Goal: Complete application form

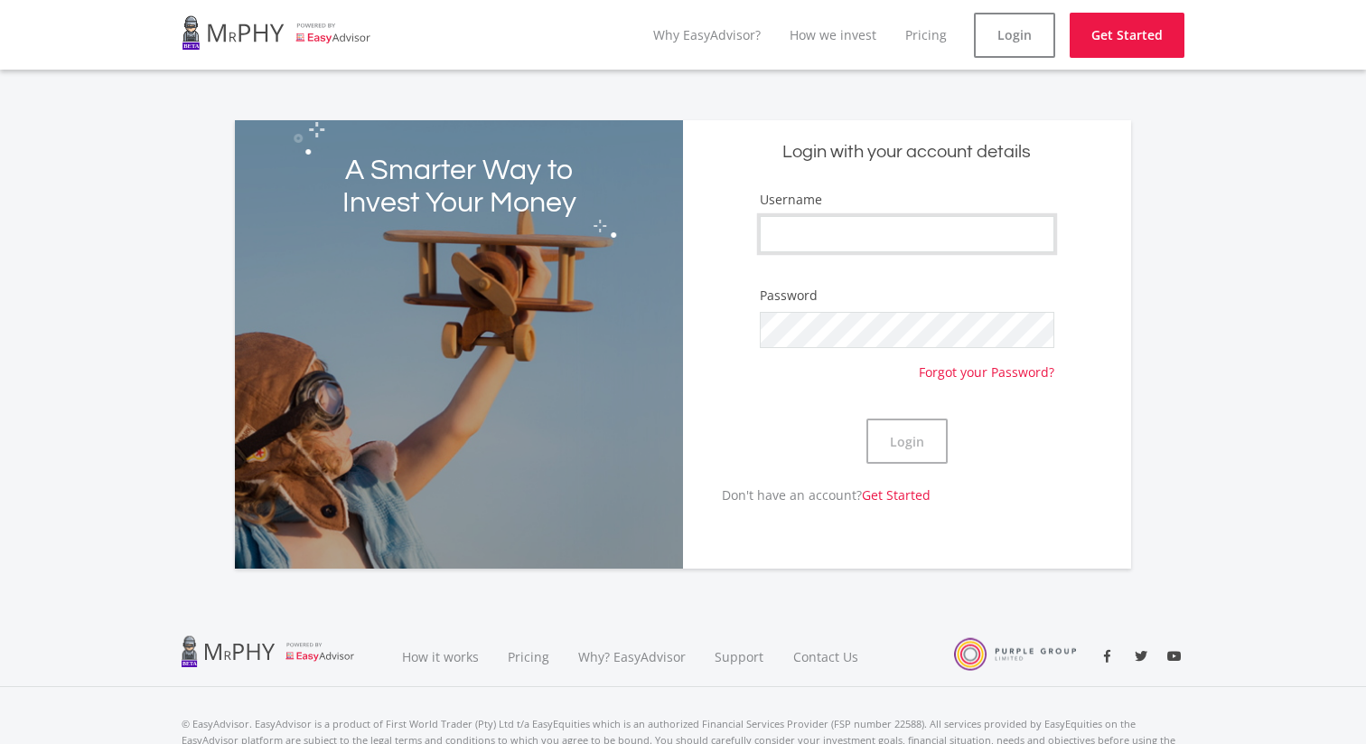
click at [875, 242] on input "Username" at bounding box center [907, 234] width 295 height 36
click at [617, 109] on div "A Smarter Way to Invest Your Money Login with your account details Username Pas…" at bounding box center [683, 333] width 1030 height 470
click at [897, 239] on input "Username" at bounding box center [907, 234] width 295 height 36
type input "RyanArthurMoss"
click at [904, 418] on button "Login" at bounding box center [906, 440] width 81 height 45
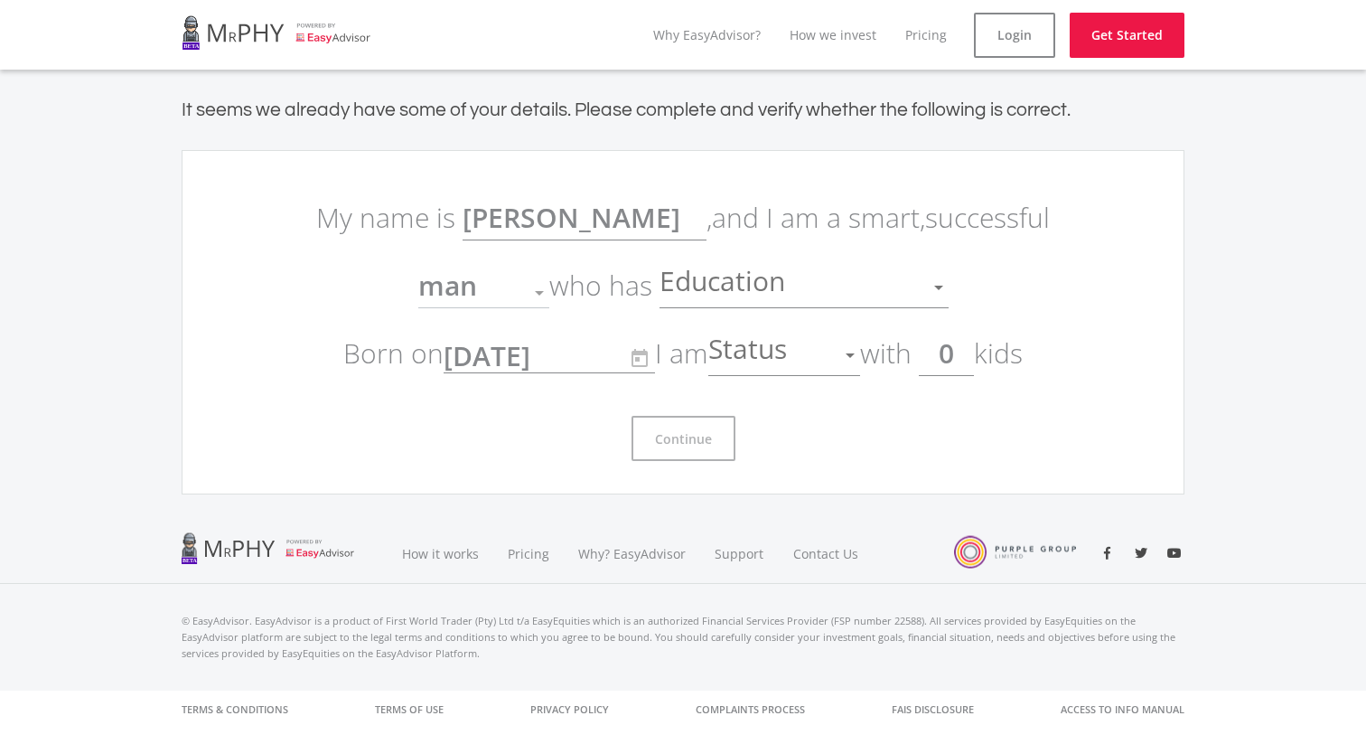
click at [728, 284] on span "Education" at bounding box center [724, 287] width 130 height 34
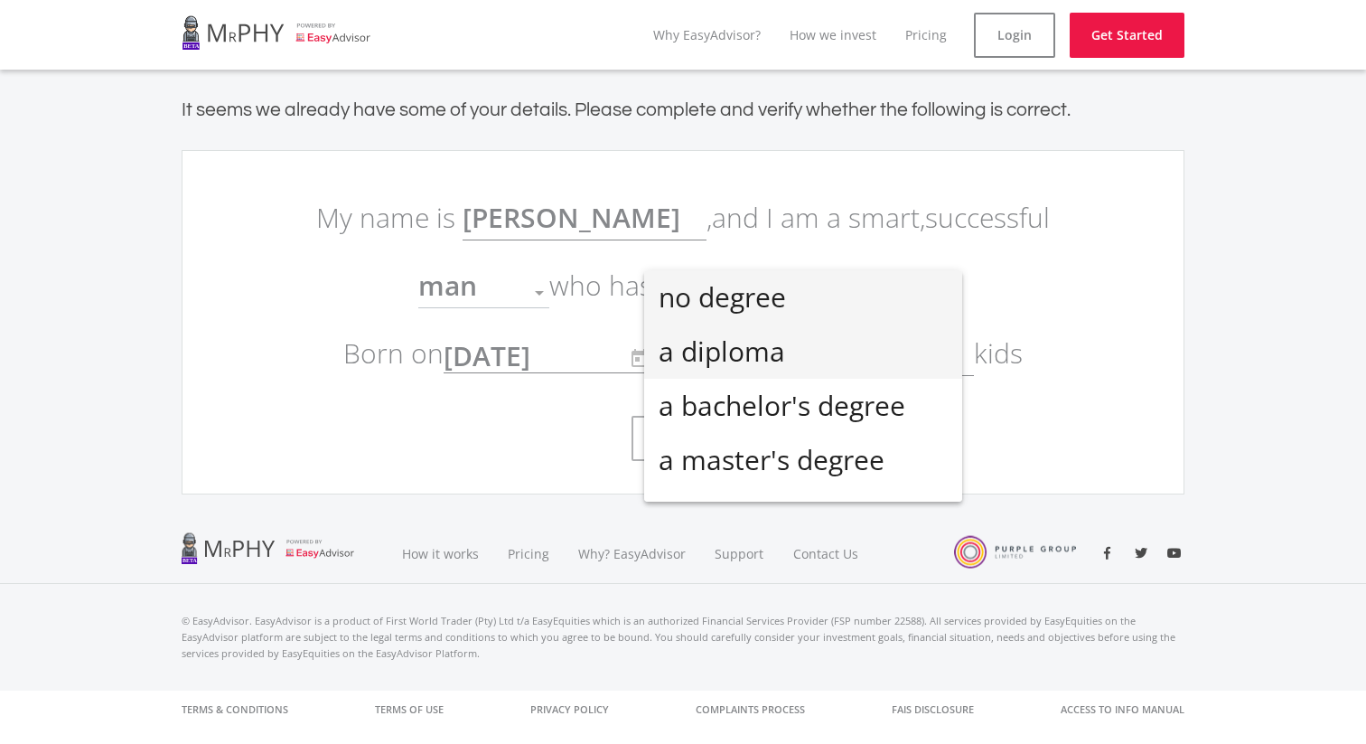
click at [787, 344] on span "a diploma" at bounding box center [803, 351] width 289 height 54
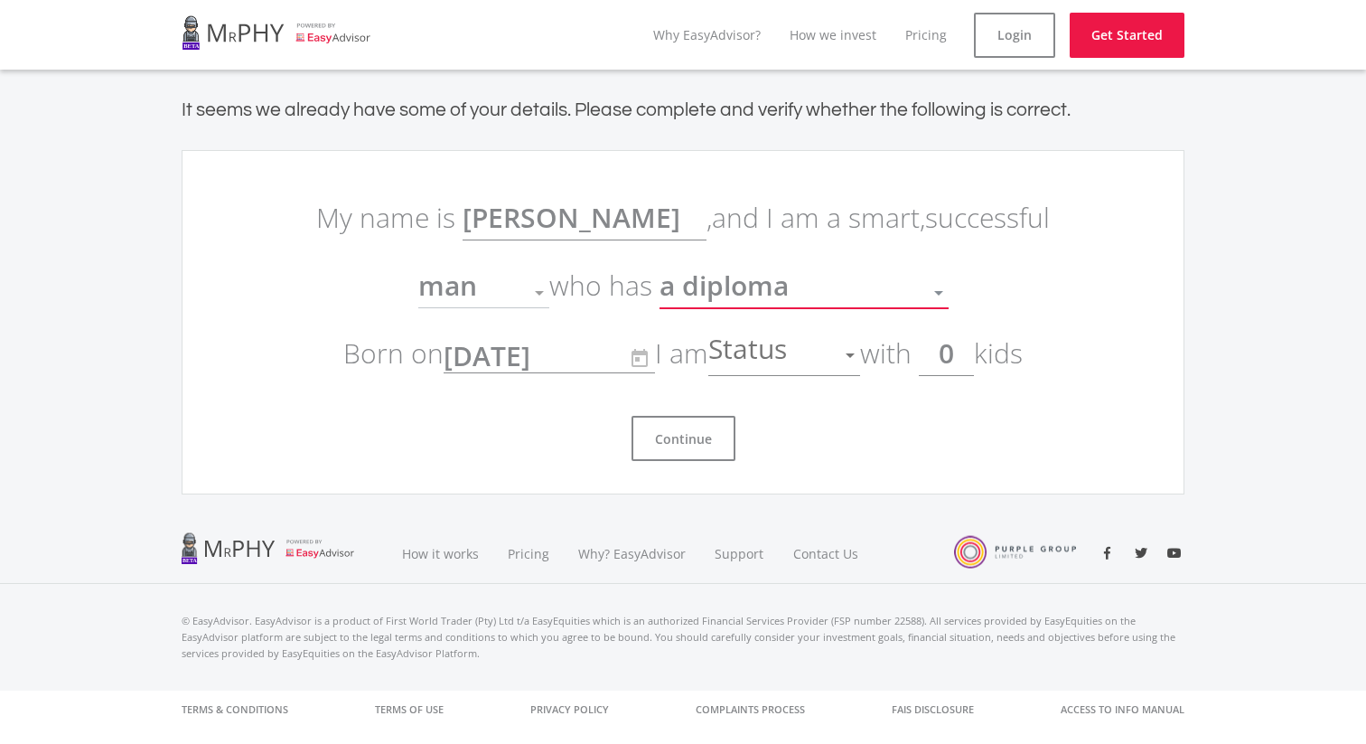
click at [763, 357] on span "Status" at bounding box center [749, 355] width 83 height 34
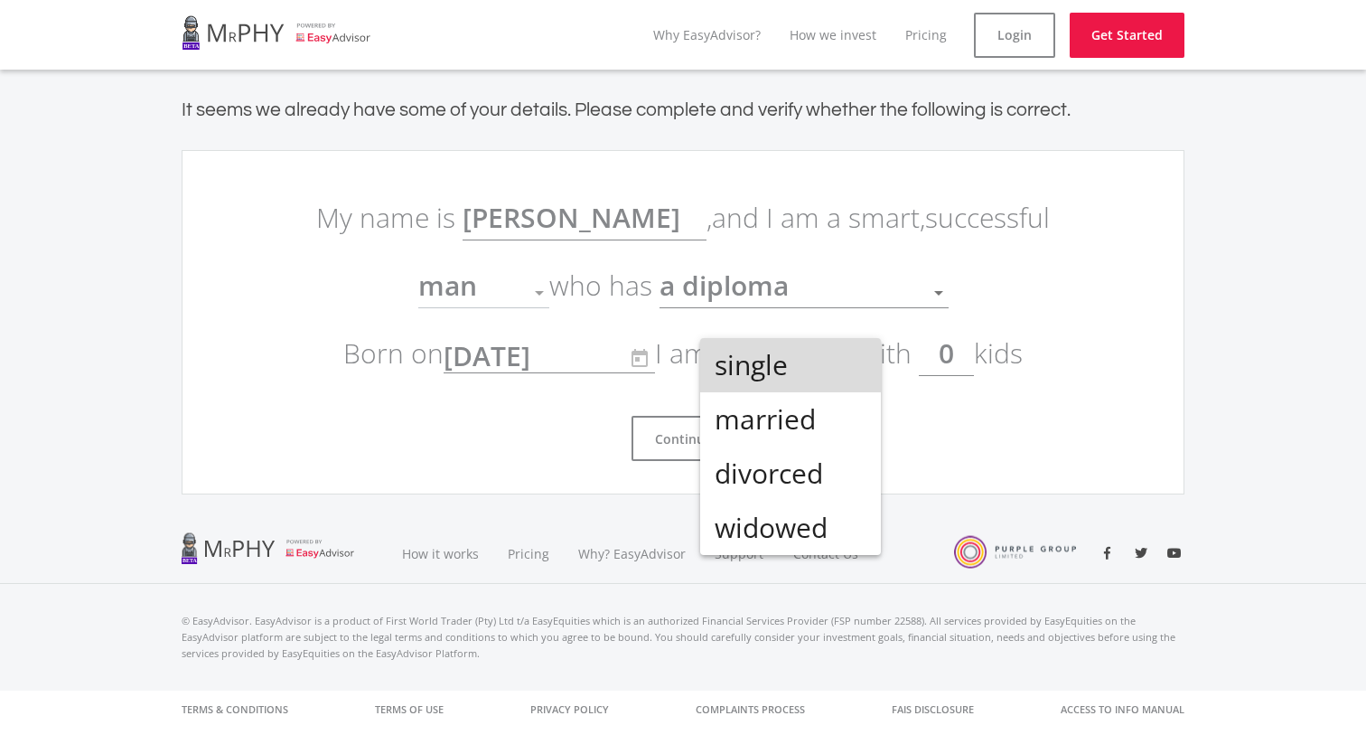
click at [798, 350] on span "single" at bounding box center [791, 365] width 152 height 54
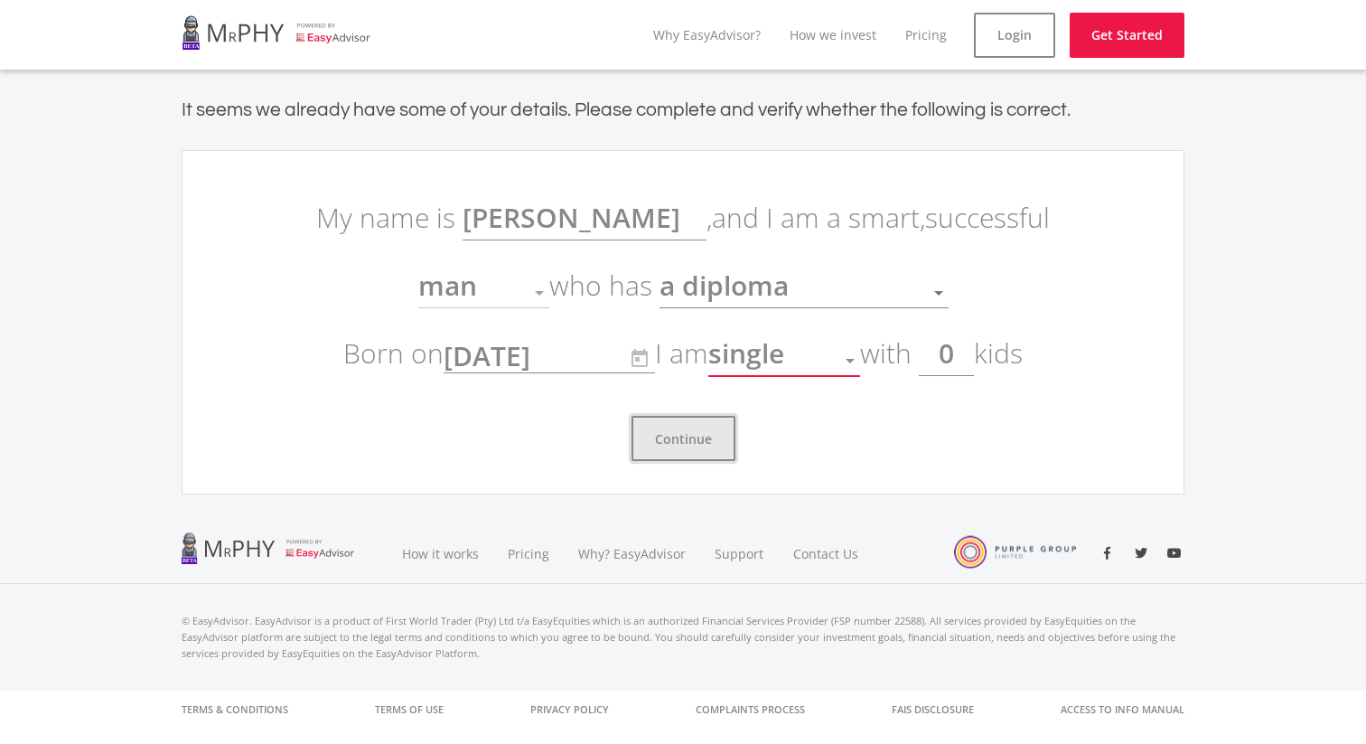
click at [697, 445] on button "Continue" at bounding box center [683, 438] width 104 height 45
click at [902, 433] on div "Continue" at bounding box center [683, 431] width 759 height 60
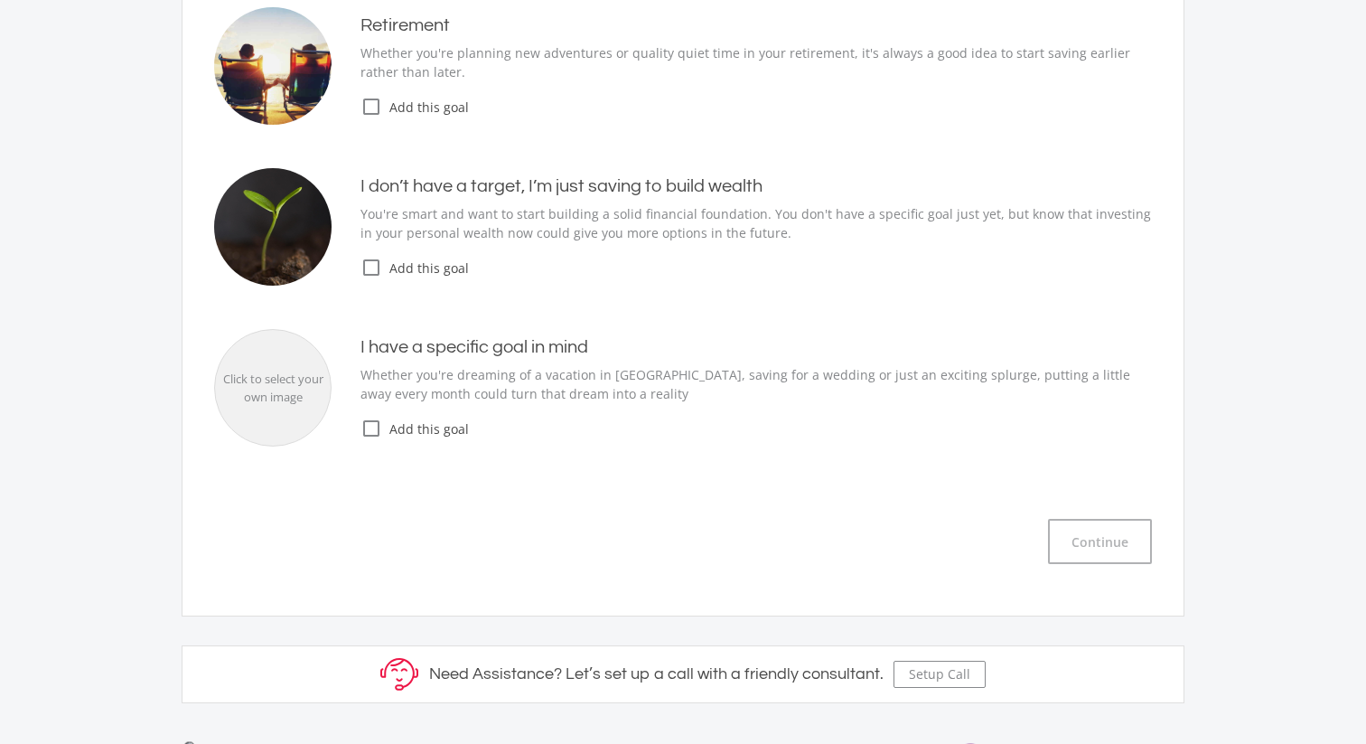
scroll to position [305, 0]
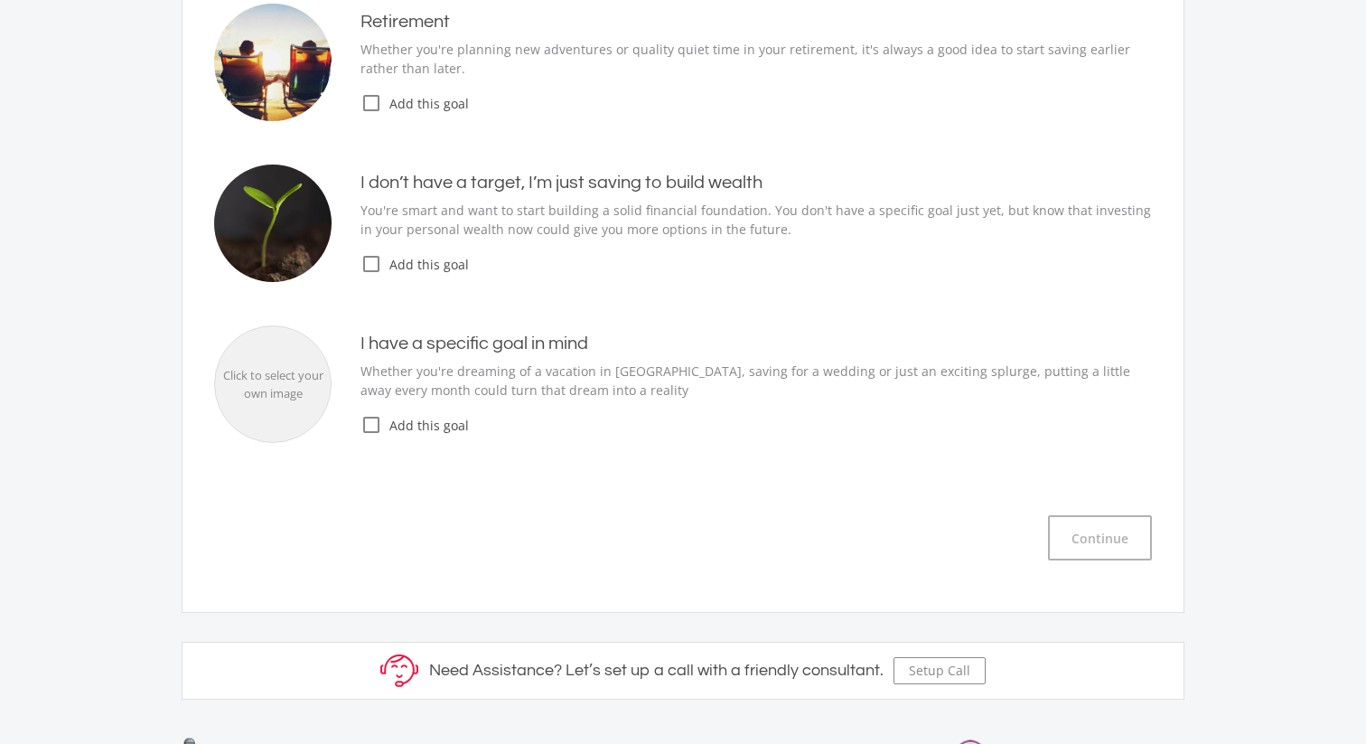
click at [370, 260] on icon "check_box_outline_blank" at bounding box center [371, 264] width 22 height 22
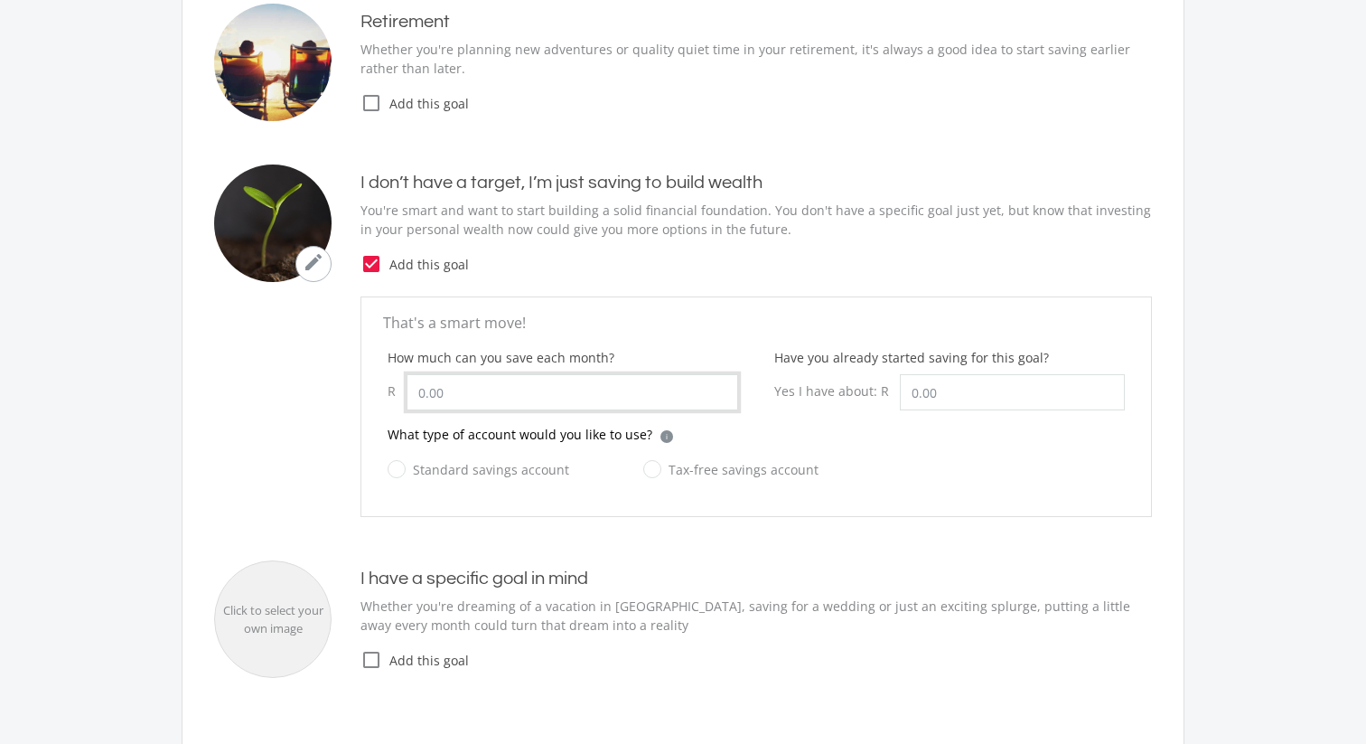
click at [503, 400] on input "How much can you save each month?" at bounding box center [573, 392] width 332 height 36
type input "200.00"
click at [826, 440] on div "What type of account would you like to use? i Which account type should I choos…" at bounding box center [756, 441] width 737 height 33
click at [646, 464] on label "Tax-free savings account" at bounding box center [730, 469] width 175 height 23
click at [646, 464] on input "Tax-free savings account" at bounding box center [712, 480] width 175 height 36
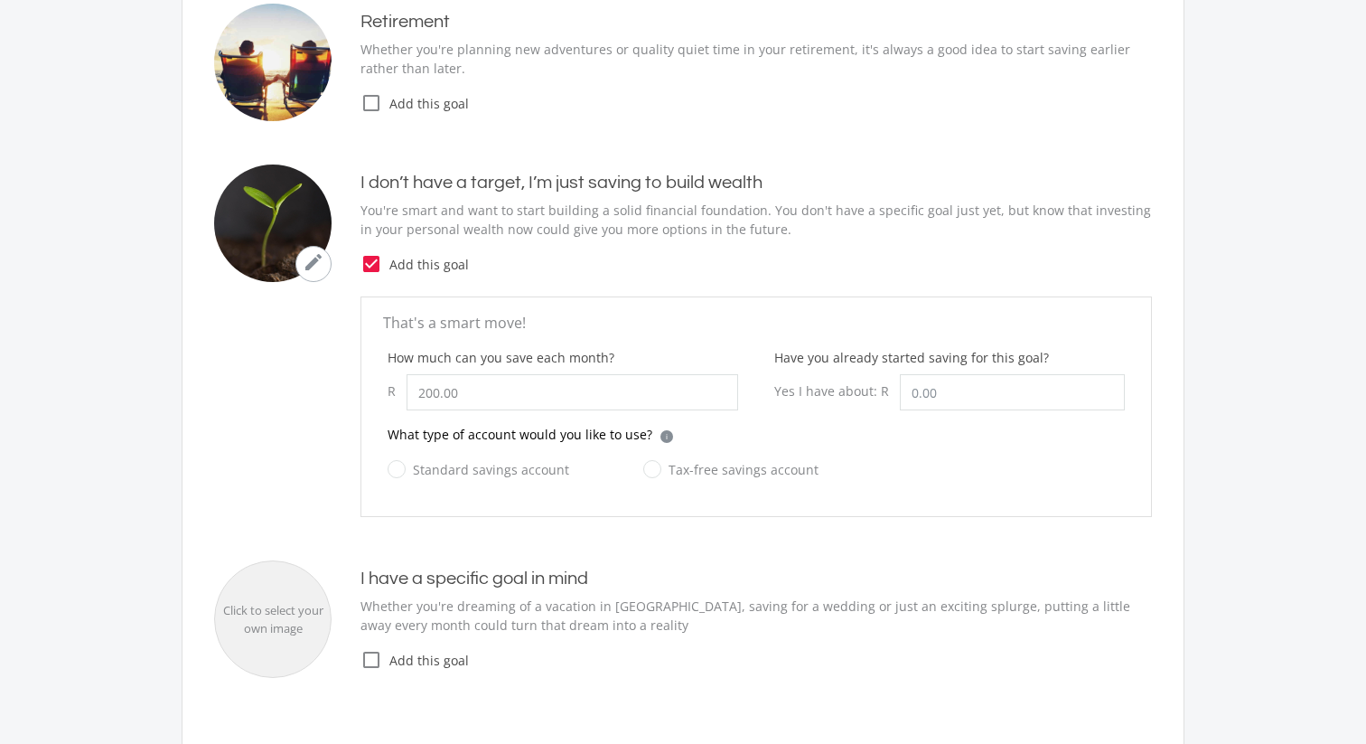
radio input "true"
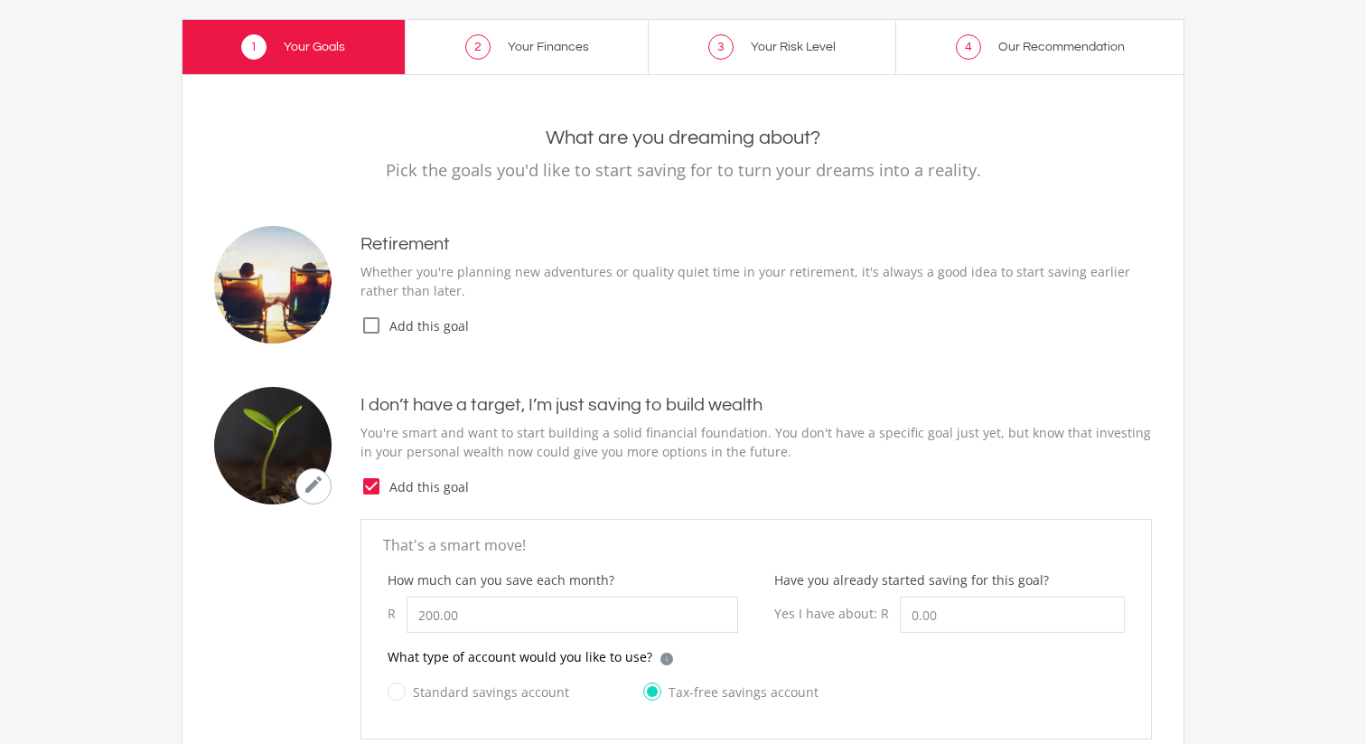
scroll to position [18, 0]
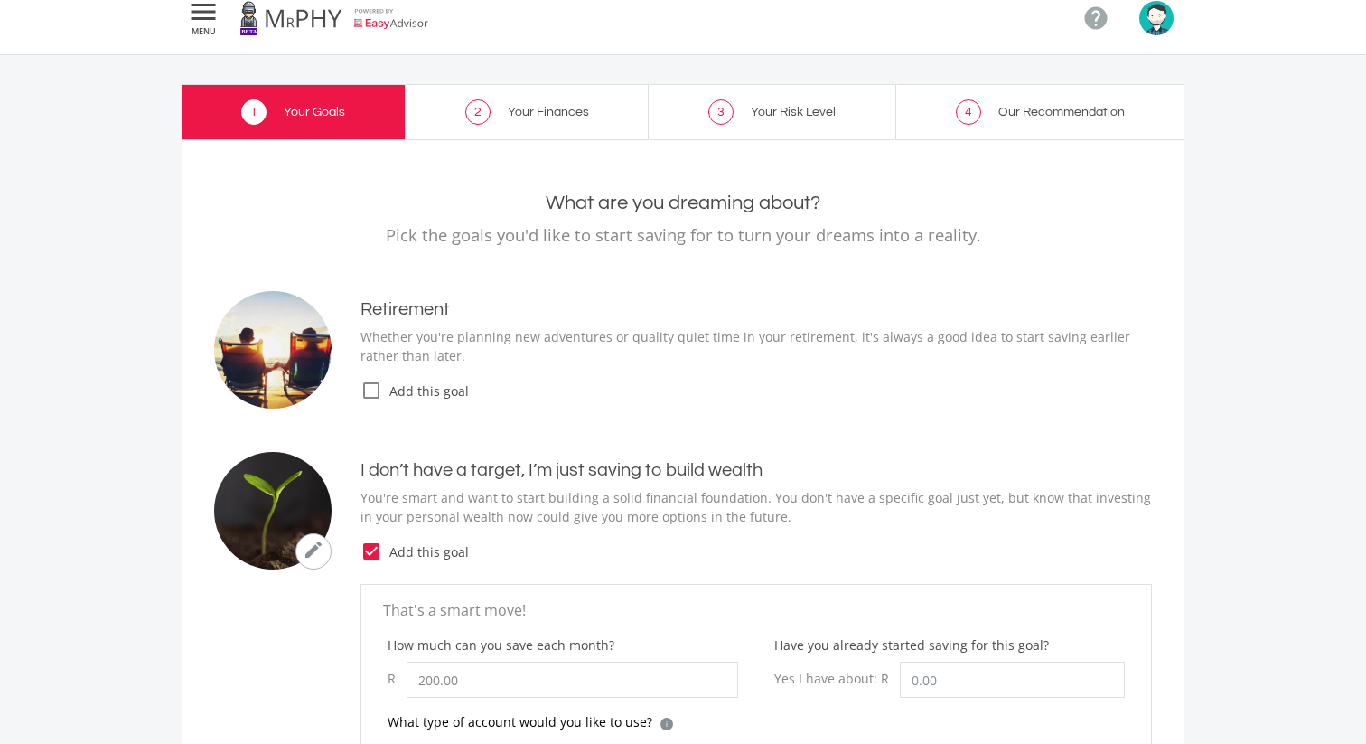
click at [366, 396] on icon "check_box_outline_blank" at bounding box center [371, 390] width 22 height 22
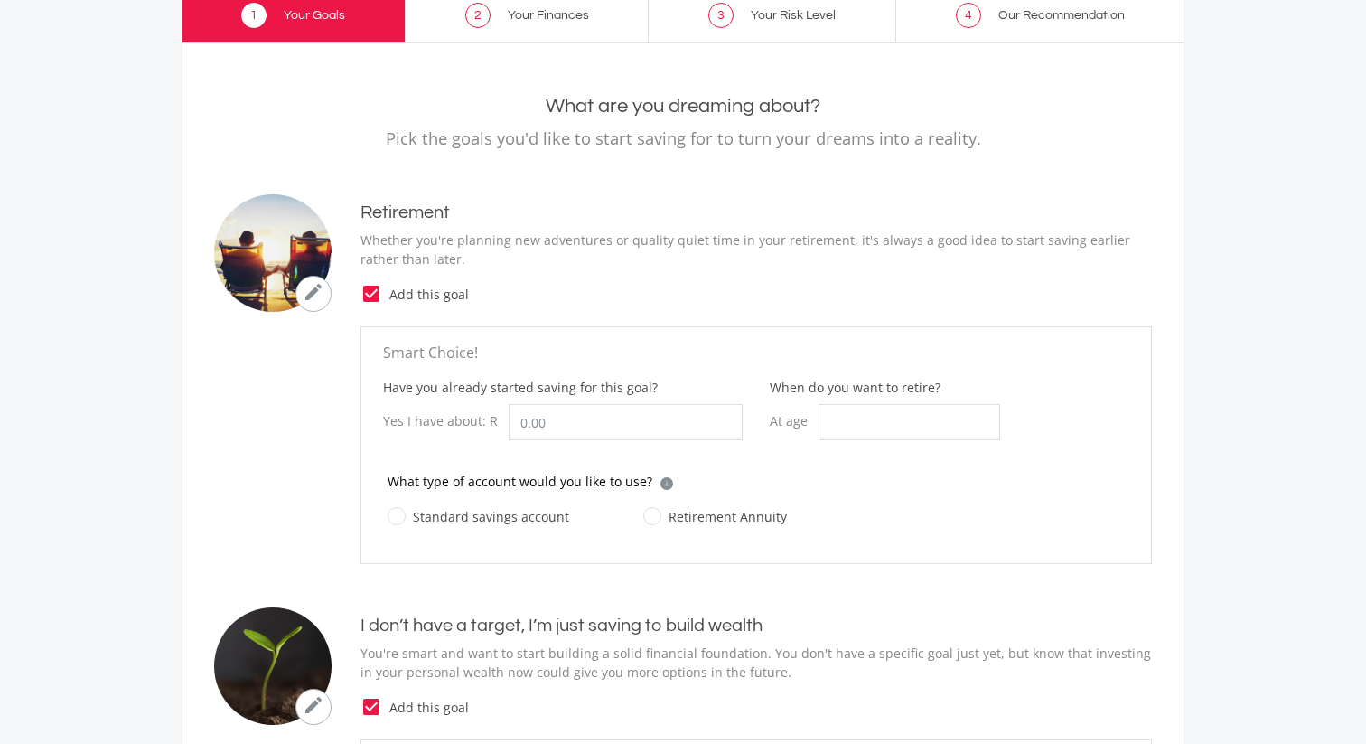
scroll to position [206, 0]
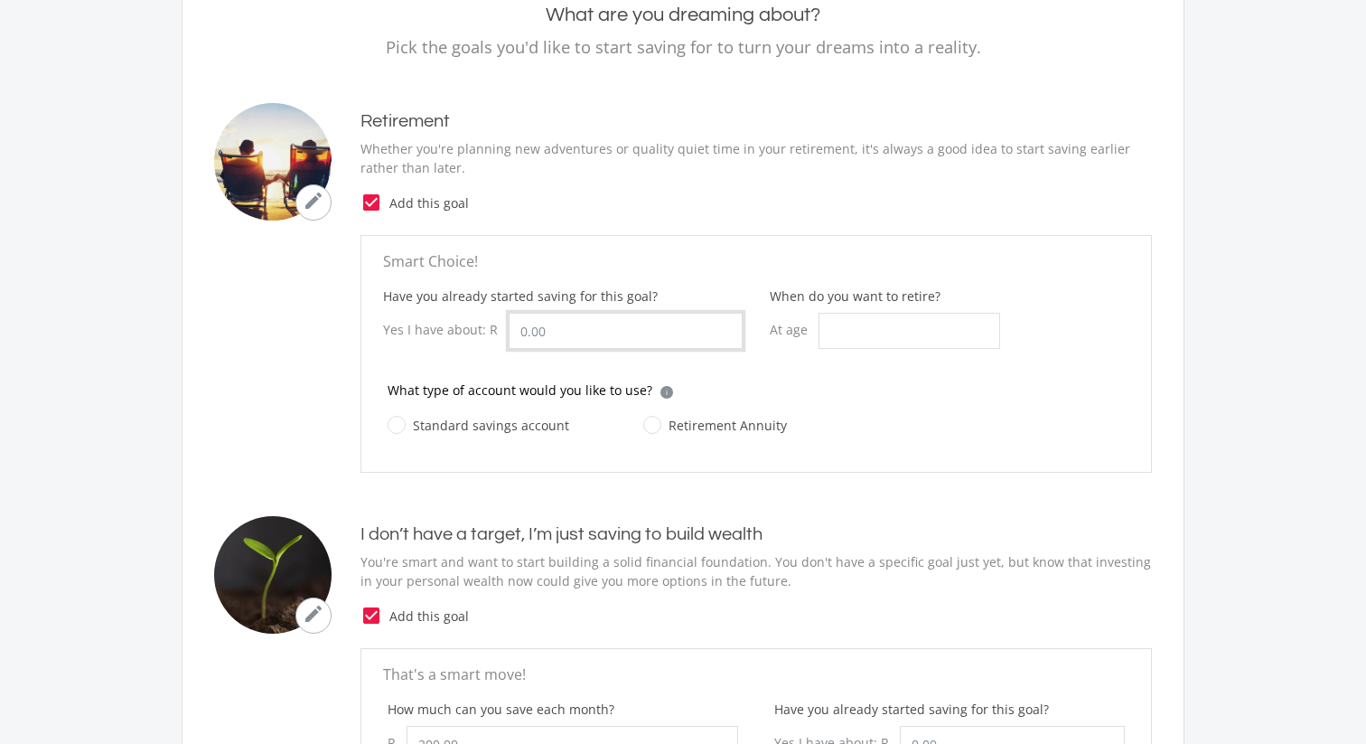
click at [585, 333] on input "Have you already started saving for this goal?" at bounding box center [626, 331] width 234 height 36
type input "200.00"
click at [643, 421] on label "Retirement Annuity" at bounding box center [715, 425] width 144 height 23
click at [643, 421] on input "Retirement Annuity" at bounding box center [697, 435] width 144 height 36
radio input "true"
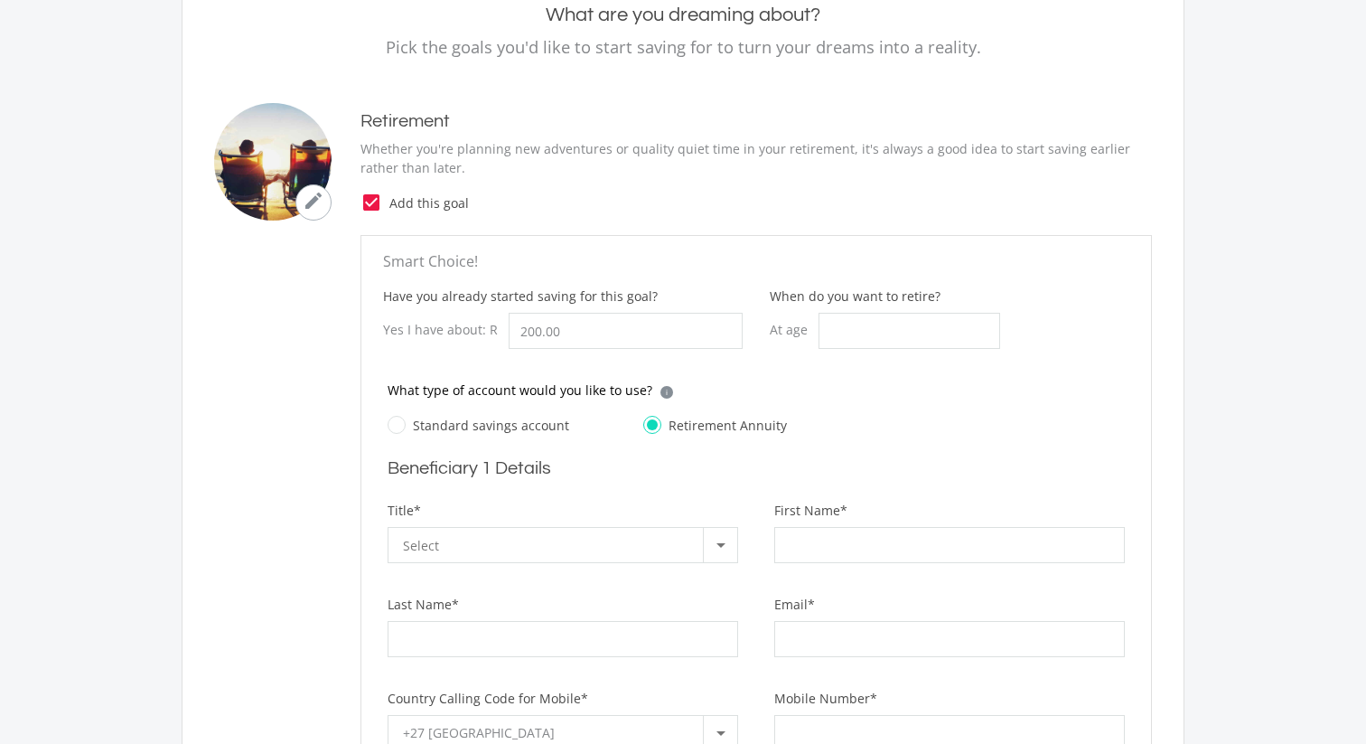
click at [435, 421] on label "Standard savings account" at bounding box center [479, 425] width 182 height 23
click at [435, 421] on input "Standard savings account" at bounding box center [460, 435] width 182 height 36
radio input "true"
radio input "false"
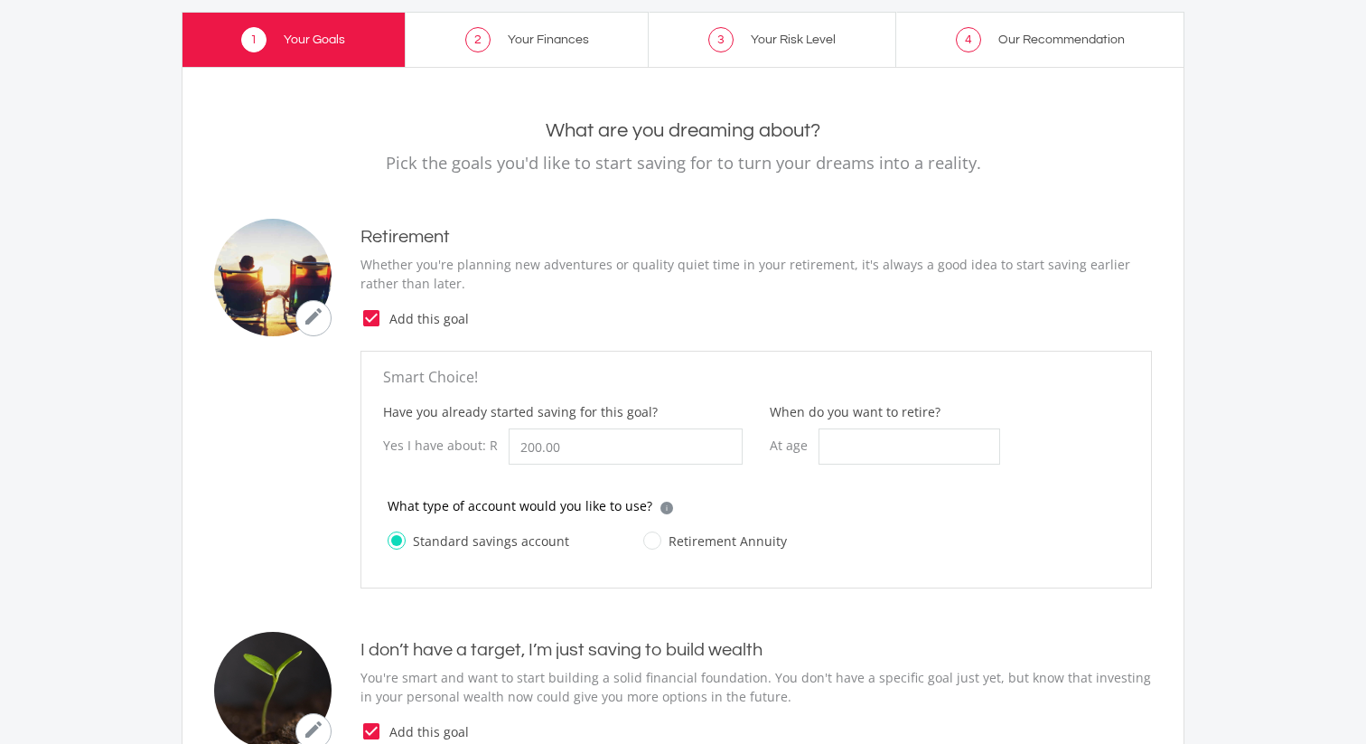
scroll to position [69, 0]
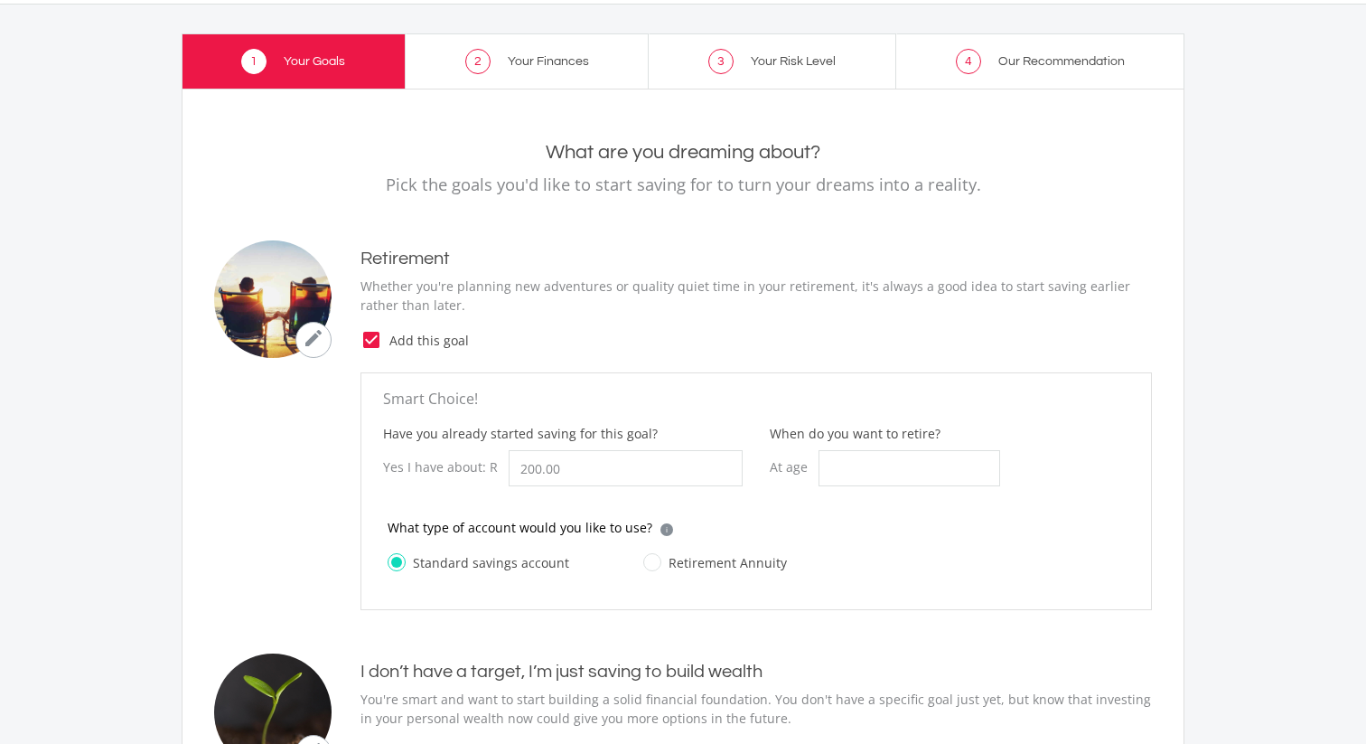
click at [657, 297] on p "Whether you're planning new adventures or quality quiet time in your retirement…" at bounding box center [755, 295] width 791 height 38
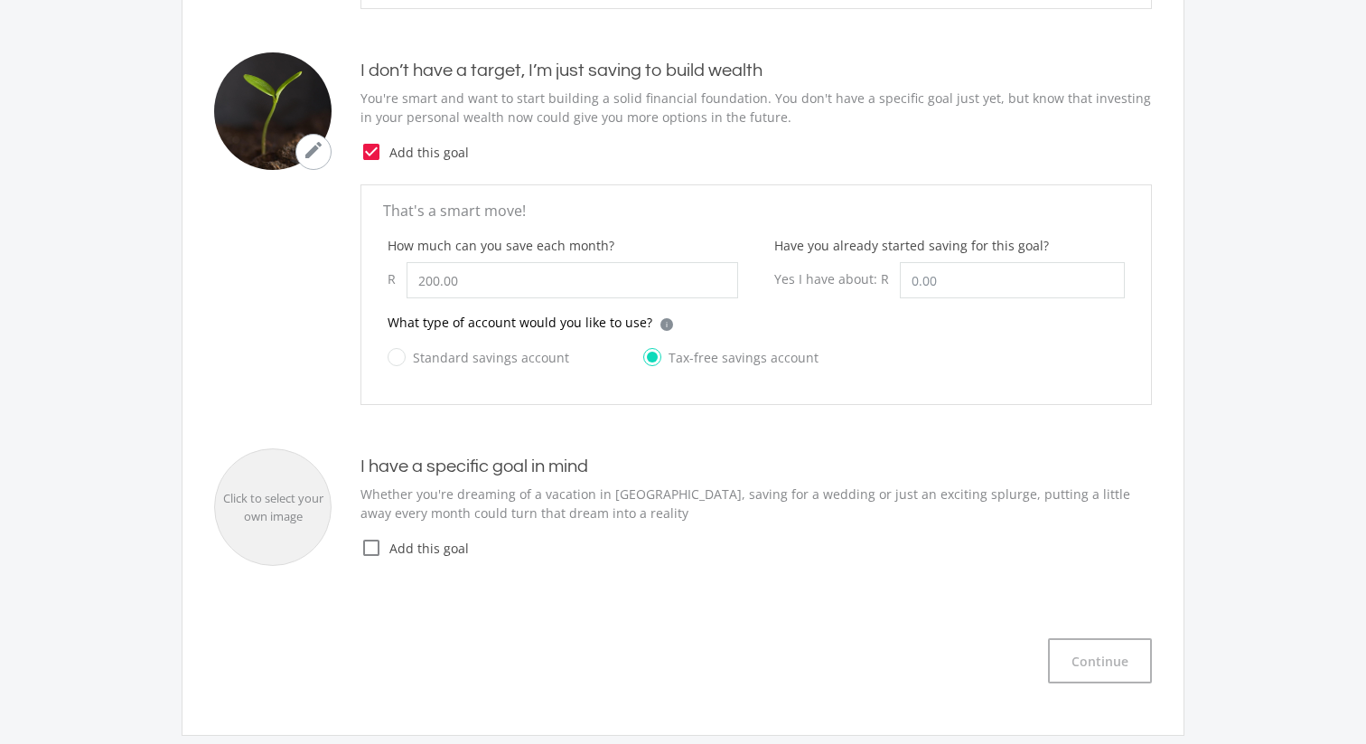
scroll to position [742, 0]
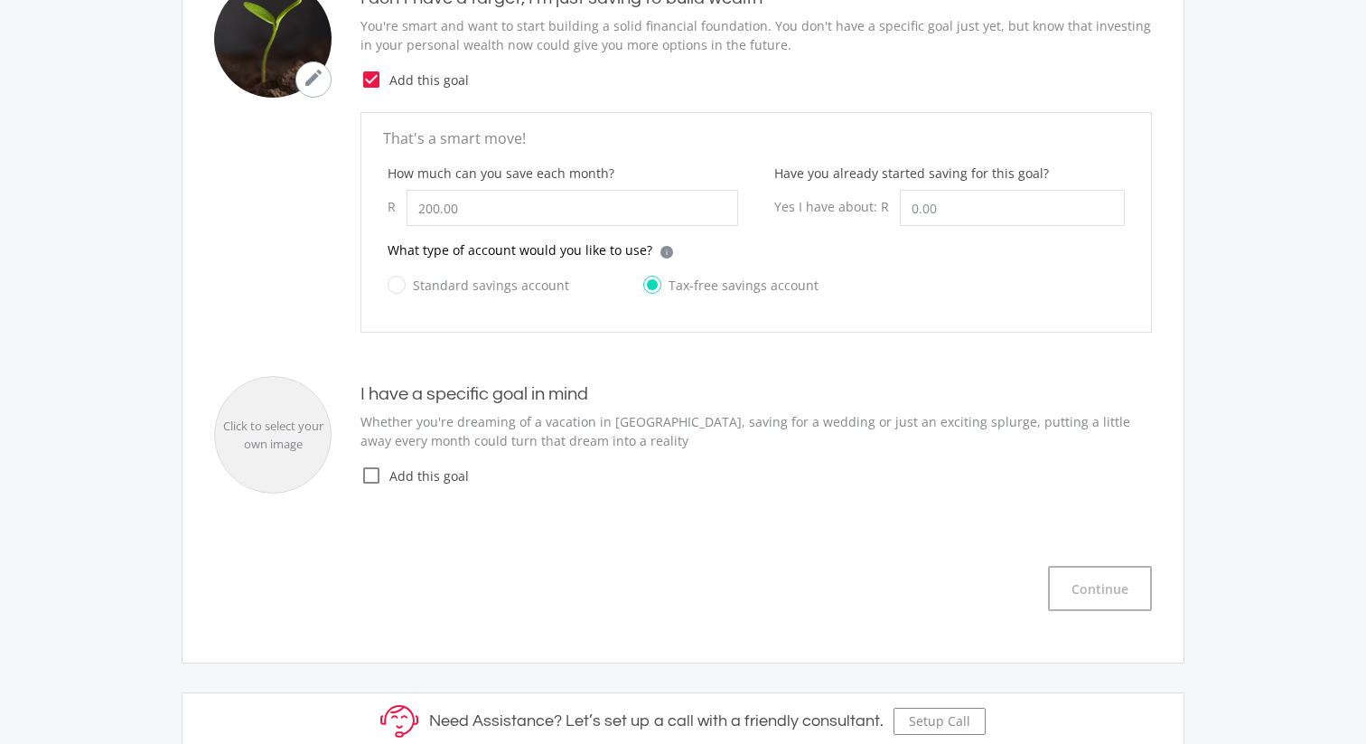
click at [371, 476] on icon "check_box_outline_blank" at bounding box center [371, 475] width 22 height 22
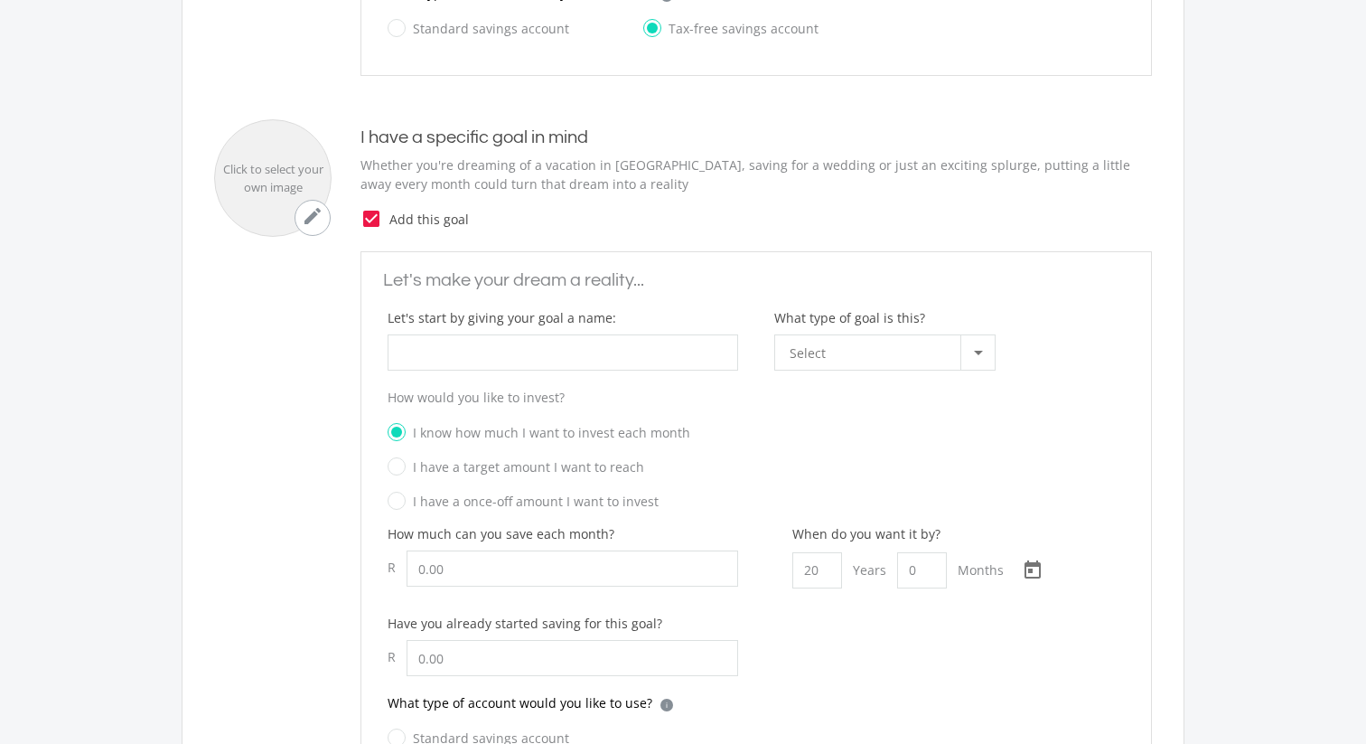
scroll to position [1116, 0]
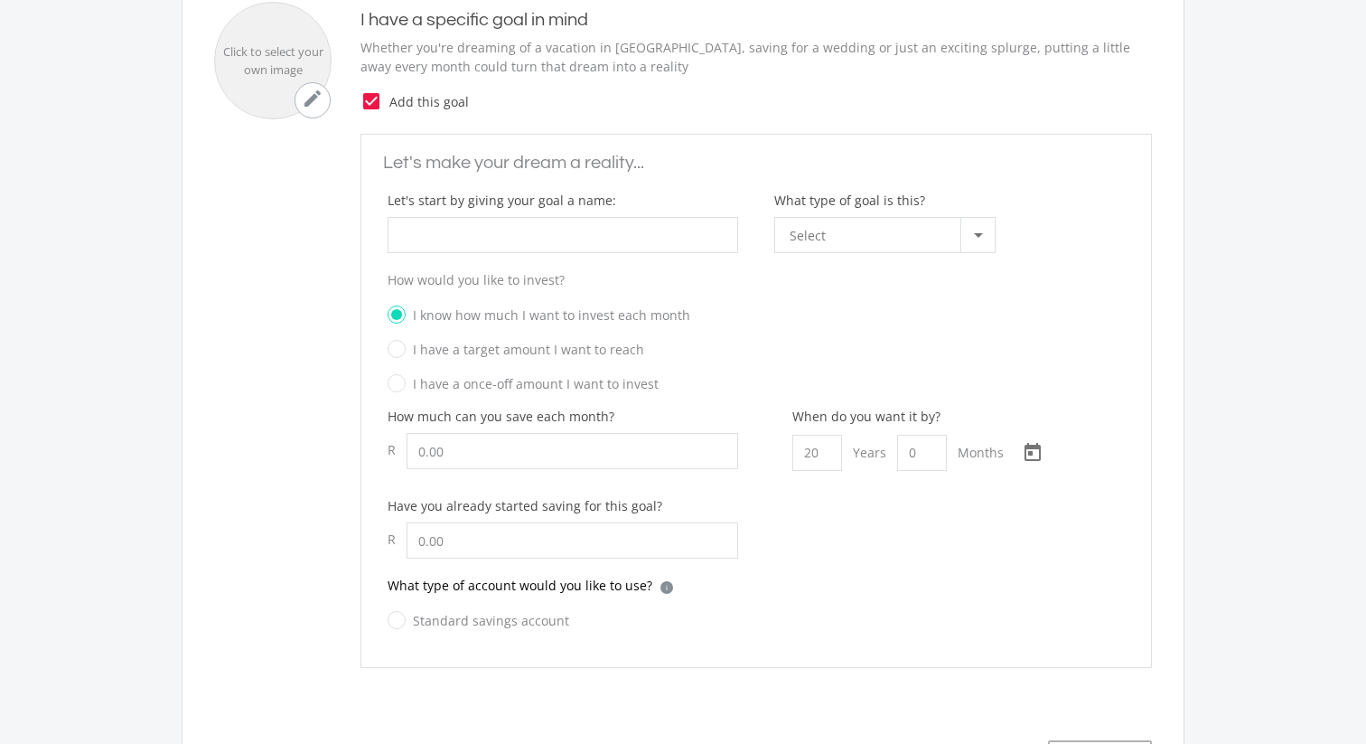
click at [372, 102] on icon "check_box" at bounding box center [371, 101] width 22 height 22
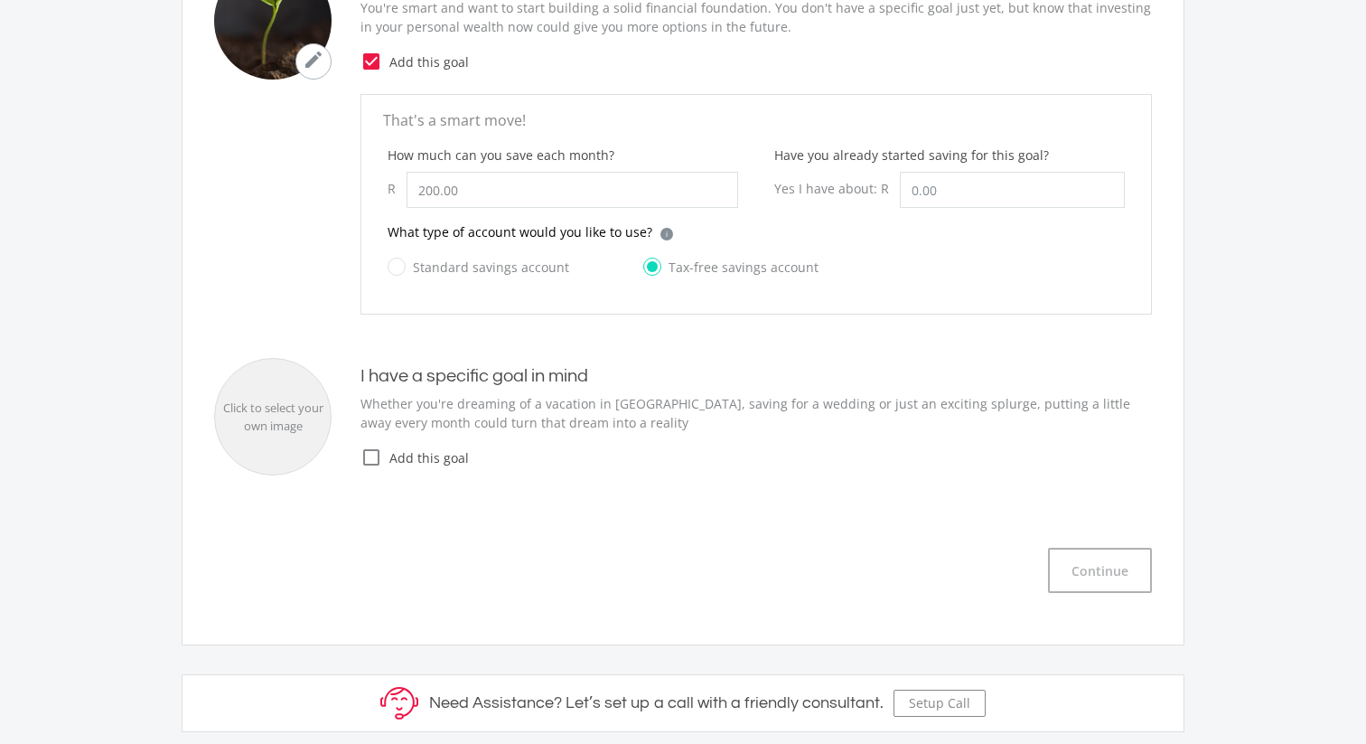
scroll to position [601, 0]
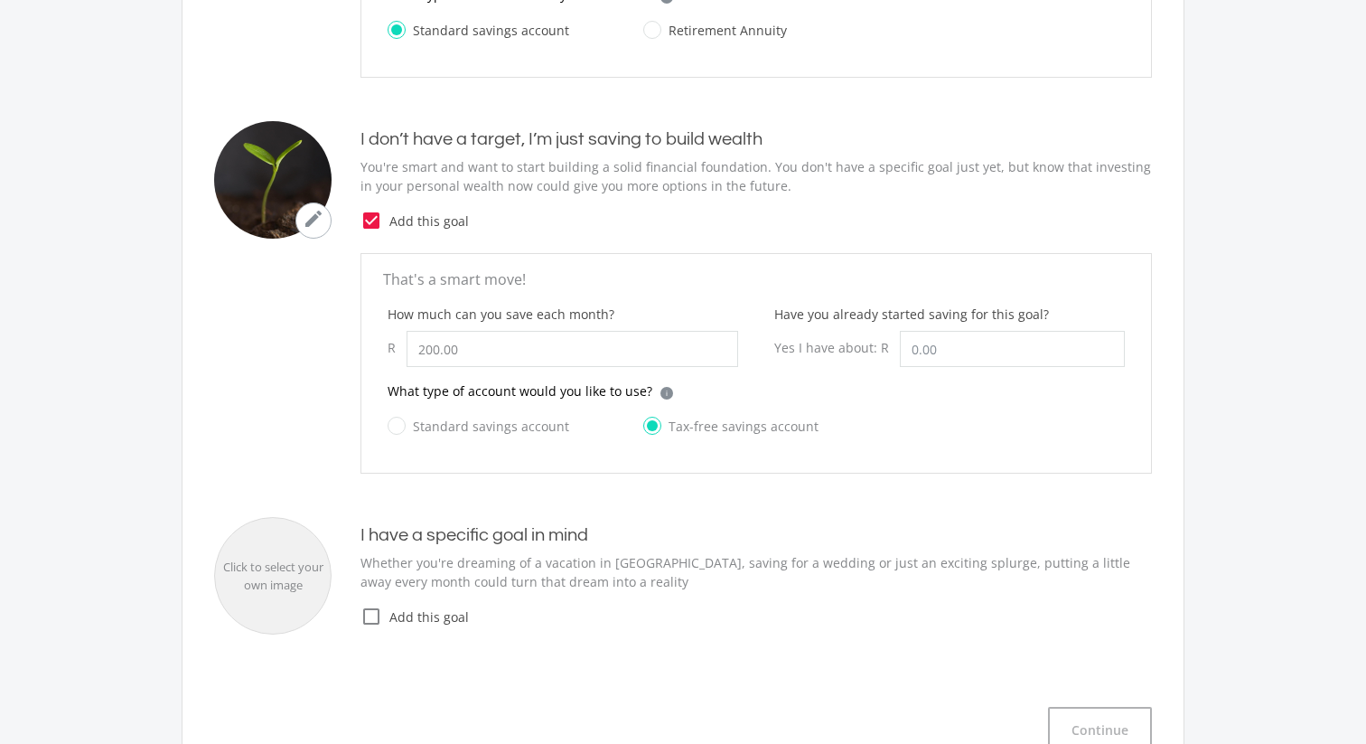
click at [373, 219] on icon "check_box" at bounding box center [371, 221] width 22 height 22
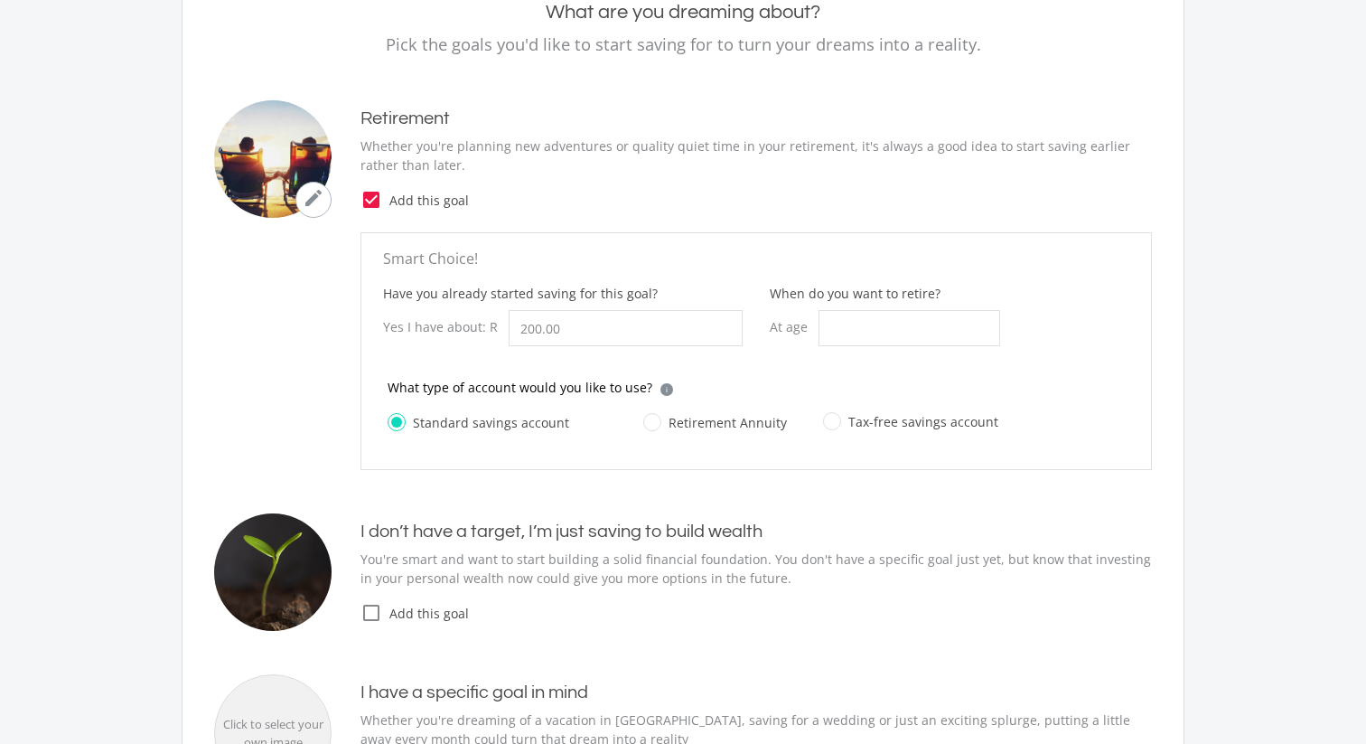
scroll to position [0, 0]
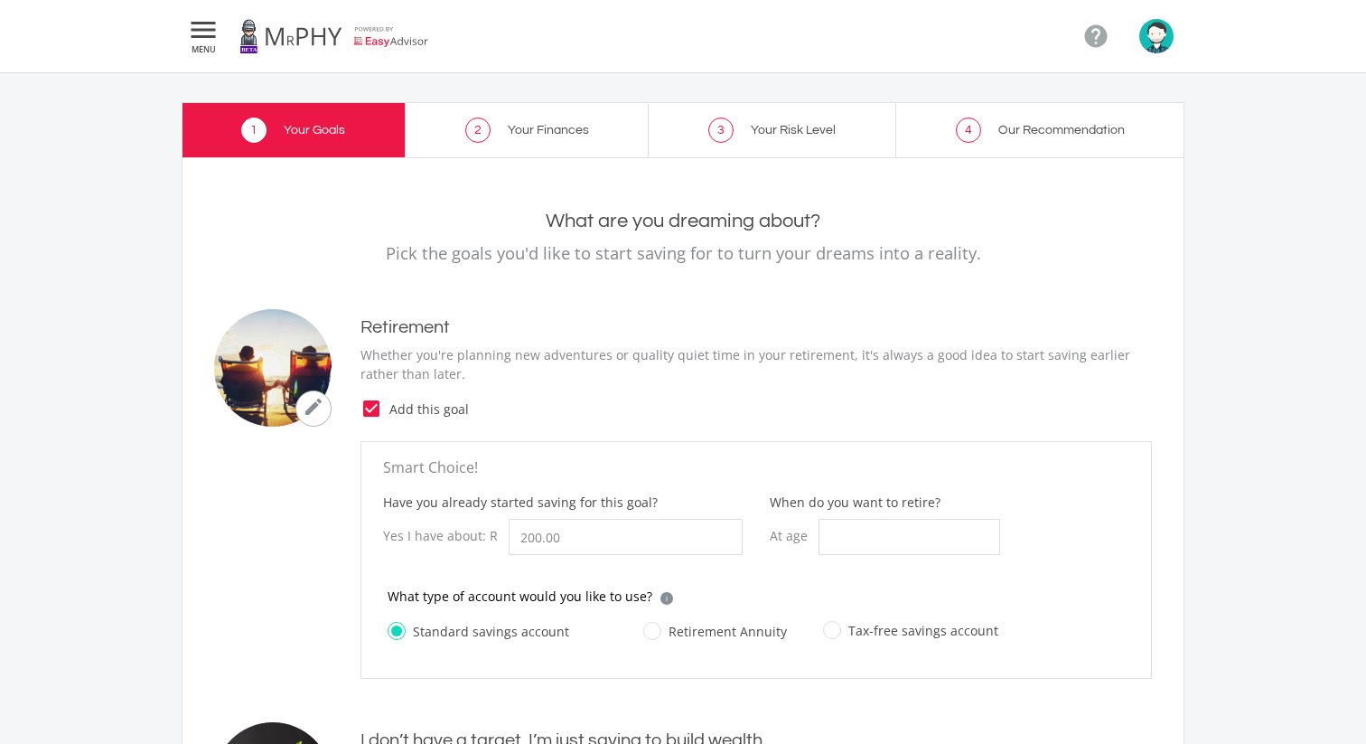
click at [369, 409] on icon "check_box" at bounding box center [371, 409] width 22 height 22
